Goal: Find specific page/section: Find specific page/section

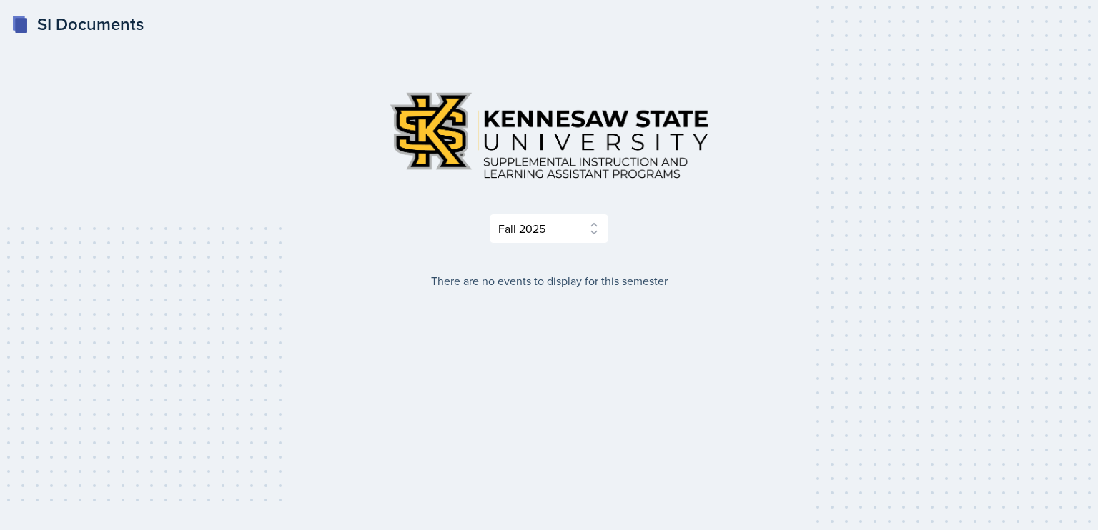
click at [537, 245] on div "Select Semester Fall 2025 Summer 2025 Spring 2025 Fall 2024 Summer 2024 Spring …" at bounding box center [549, 184] width 686 height 209
click at [539, 238] on select "Select Semester Fall 2025 Summer 2025 Spring 2025 Fall 2024 Summer 2024 Spring …" at bounding box center [549, 229] width 120 height 30
select select "e2039551-f485-4c1b-a525-5b9893bb04c4"
click at [489, 214] on select "Select Semester Fall 2025 Summer 2025 Spring 2025 Fall 2024 Summer 2024 Spring …" at bounding box center [549, 229] width 120 height 30
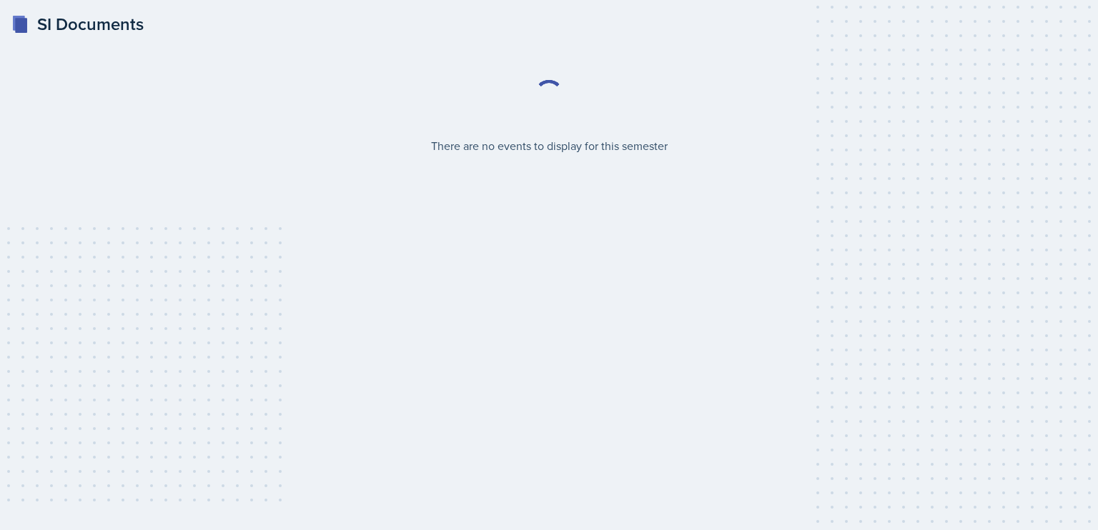
select select "2bed604d-1099-4043-b1bc-2365e8740244"
